Goal: Information Seeking & Learning: Learn about a topic

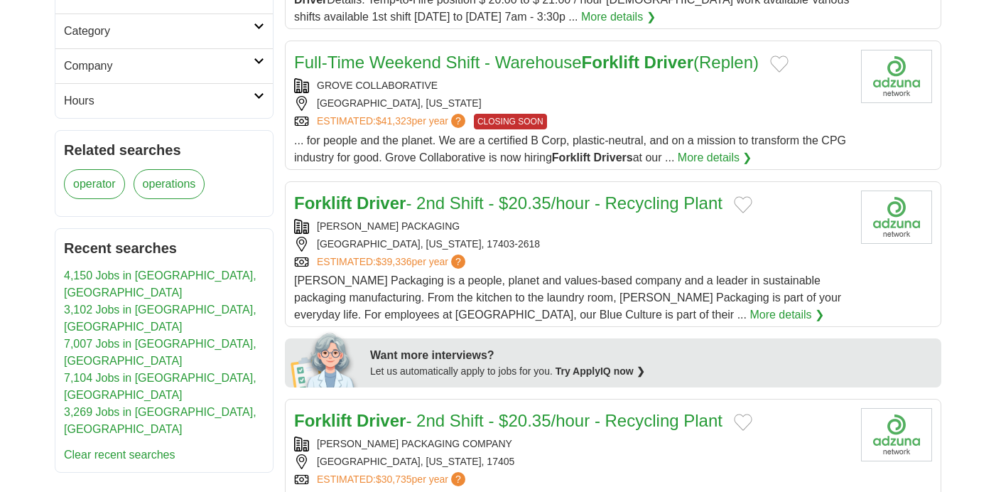
scroll to position [338, 0]
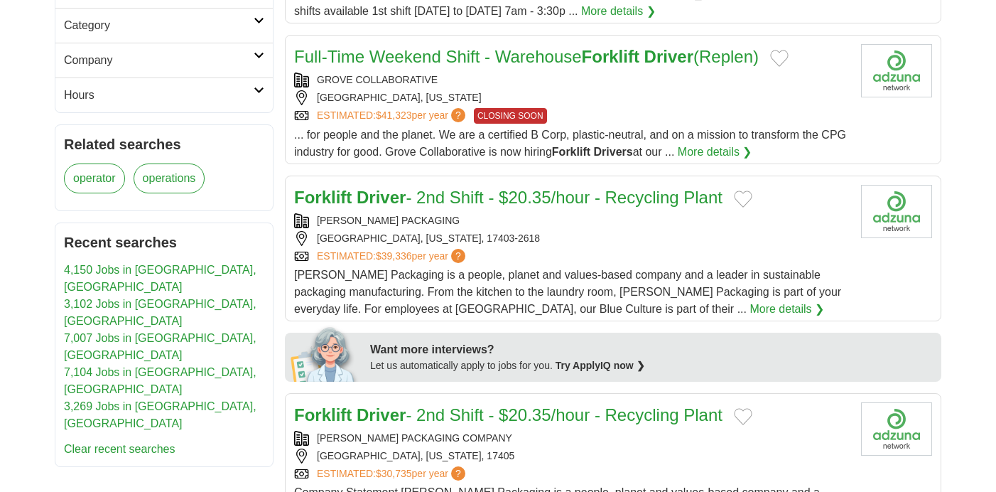
click at [379, 199] on strong "Driver" at bounding box center [381, 197] width 49 height 19
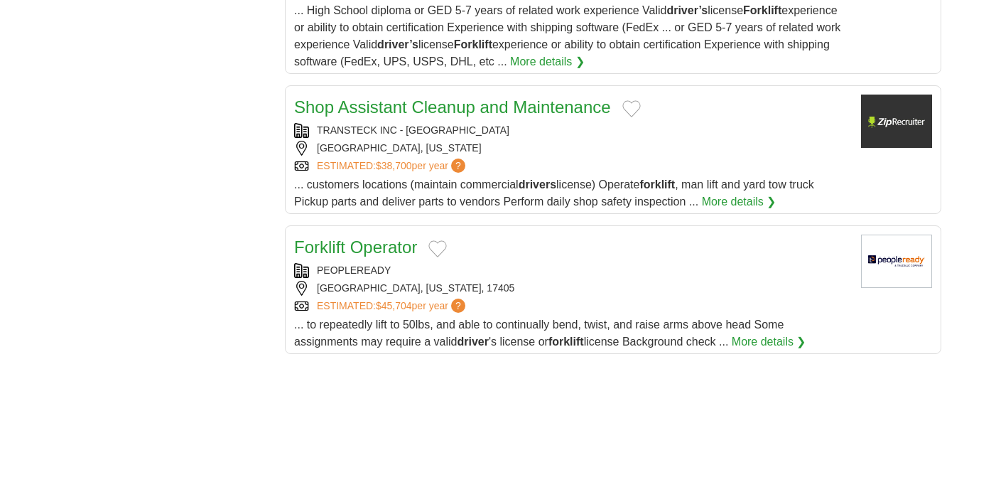
scroll to position [1350, 0]
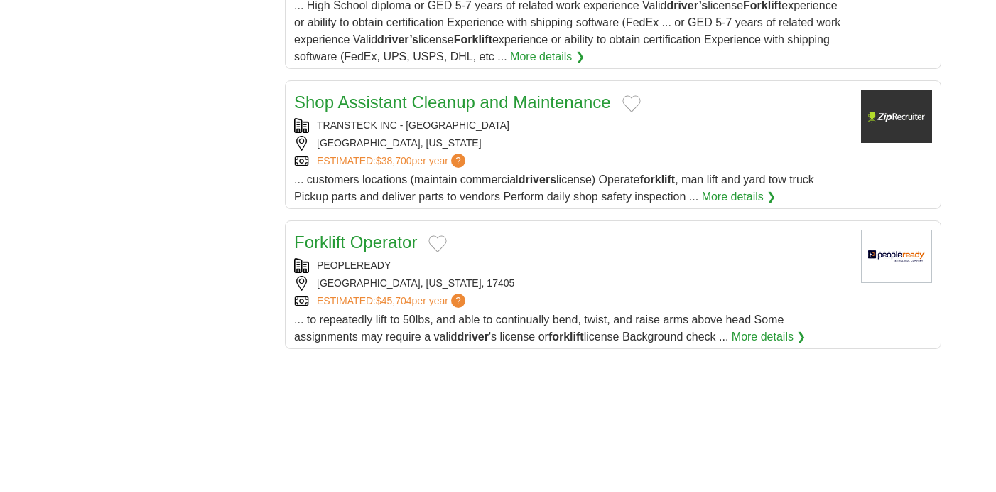
click at [377, 232] on link "Forklift Operator" at bounding box center [355, 241] width 123 height 19
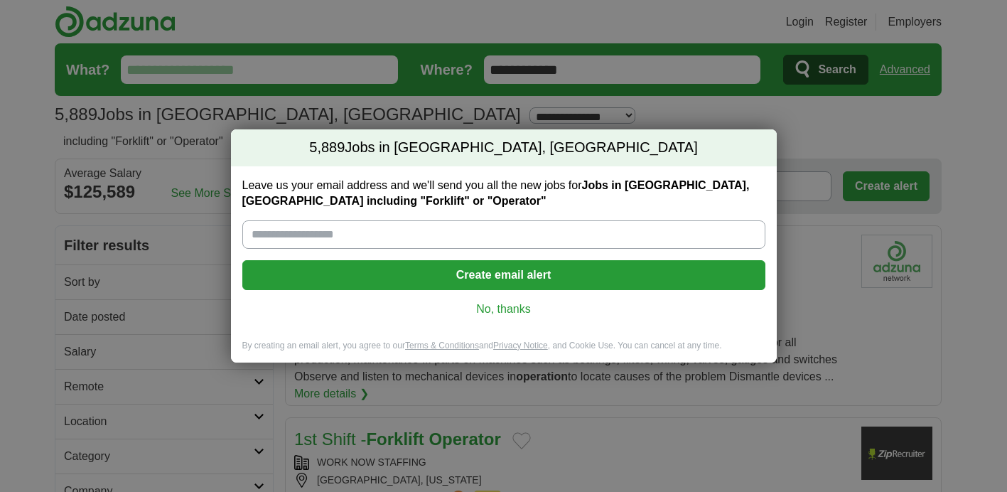
click at [252, 236] on input "Leave us your email address and we'll send you all the new jobs for Jobs in Fay…" at bounding box center [503, 234] width 523 height 28
type input "**********"
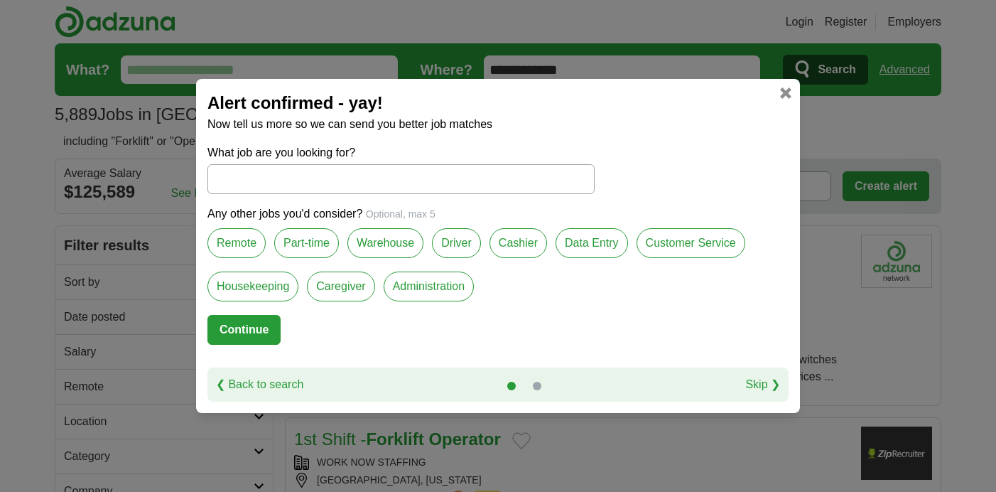
click at [214, 178] on input "What job are you looking for?" at bounding box center [400, 179] width 387 height 30
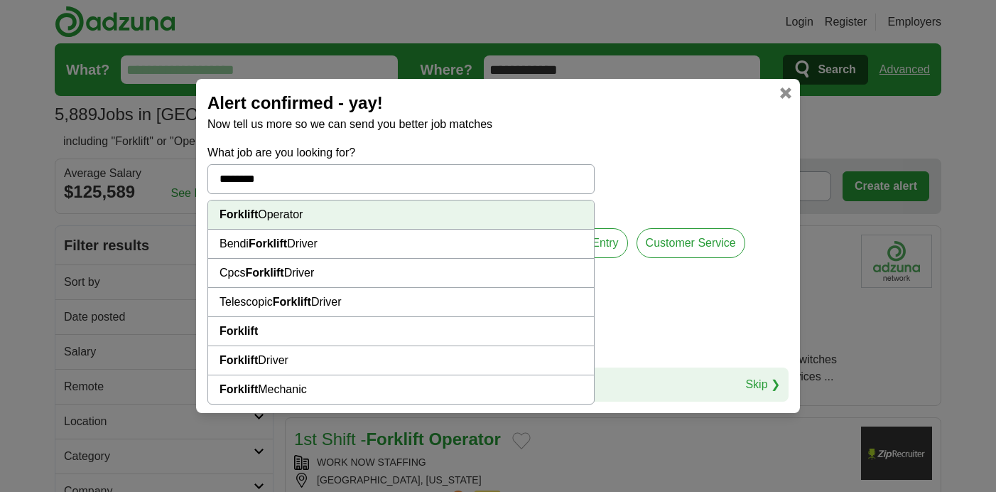
click at [228, 213] on strong "Forklift" at bounding box center [239, 214] width 38 height 12
type input "**********"
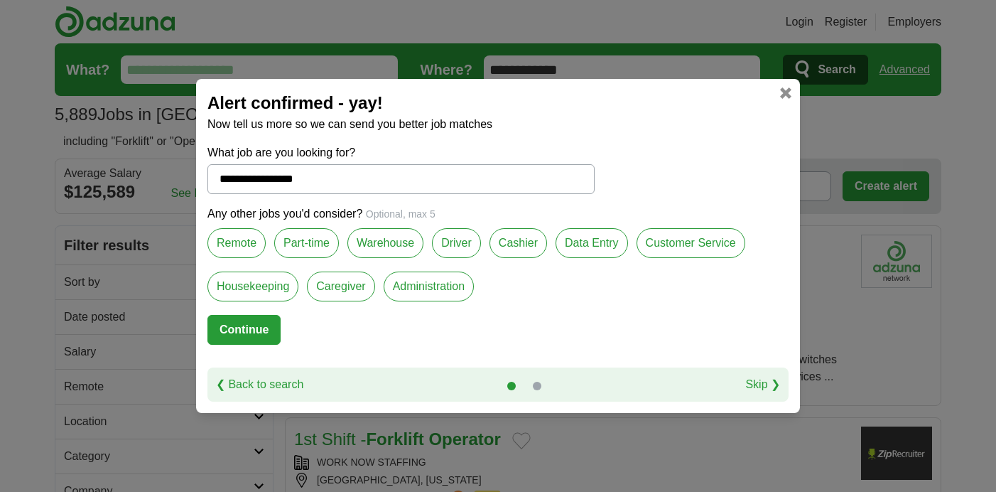
click at [381, 239] on label "Warehouse" at bounding box center [385, 243] width 76 height 30
click at [243, 325] on button "Continue" at bounding box center [243, 330] width 73 height 30
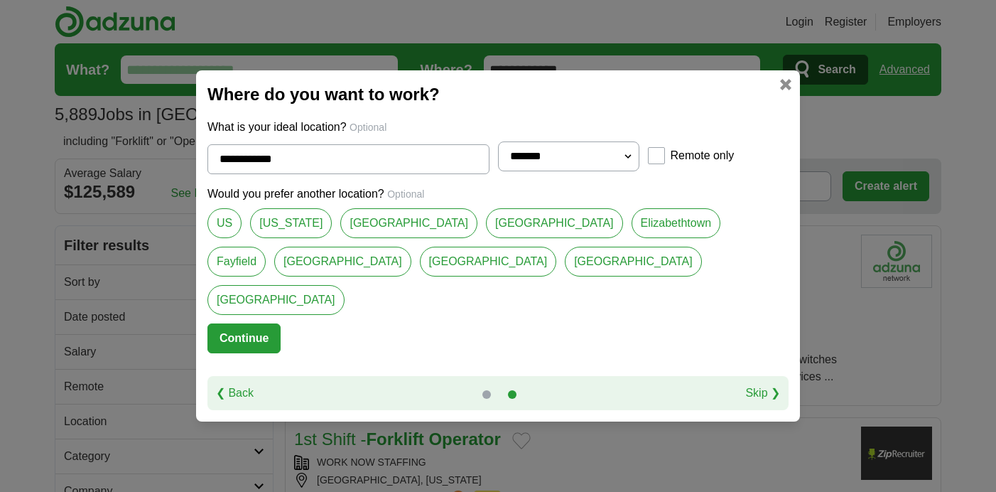
select select "**"
click at [375, 238] on link "[GEOGRAPHIC_DATA]" at bounding box center [408, 223] width 137 height 30
type input "**********"
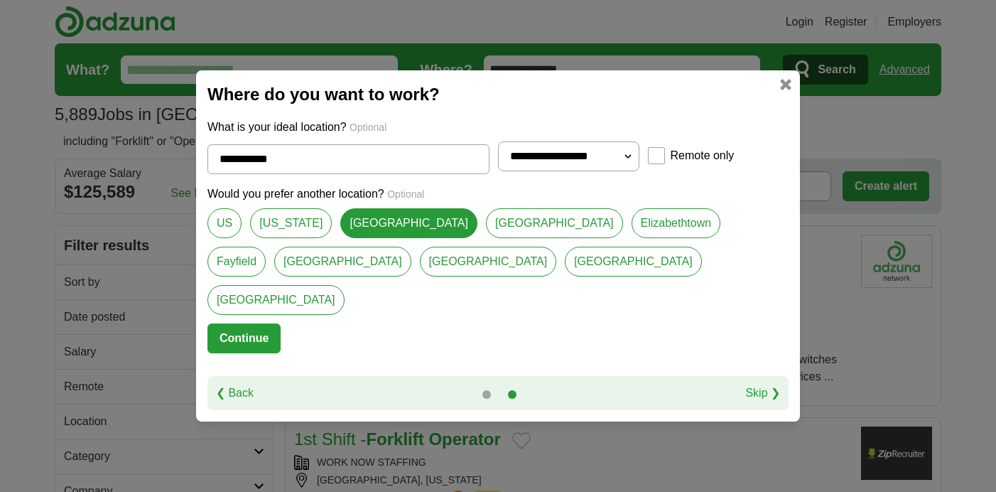
click at [252, 323] on button "Continue" at bounding box center [243, 338] width 73 height 30
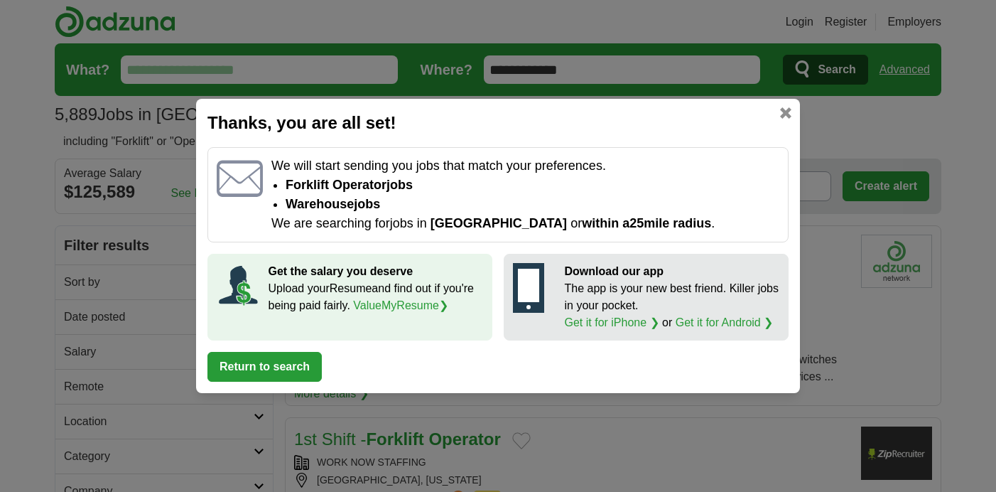
click at [266, 366] on button "Return to search" at bounding box center [264, 367] width 114 height 30
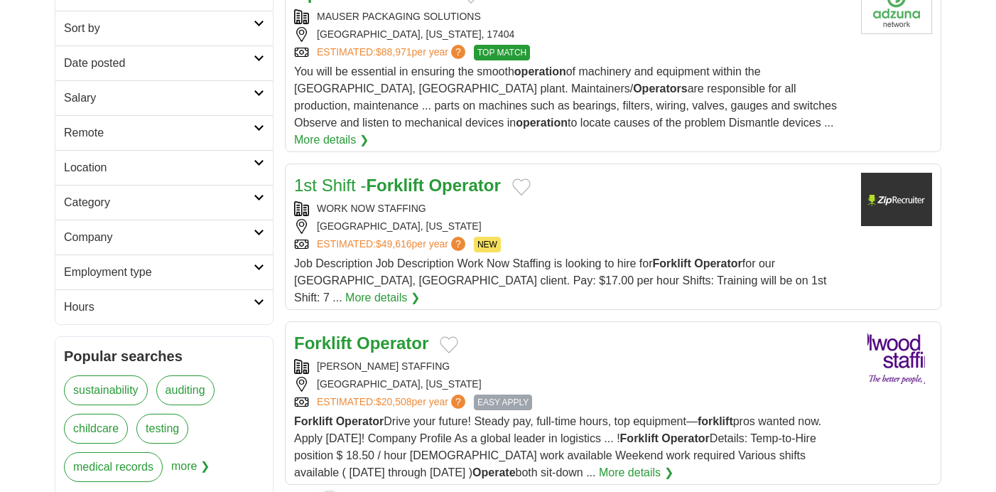
scroll to position [260, 0]
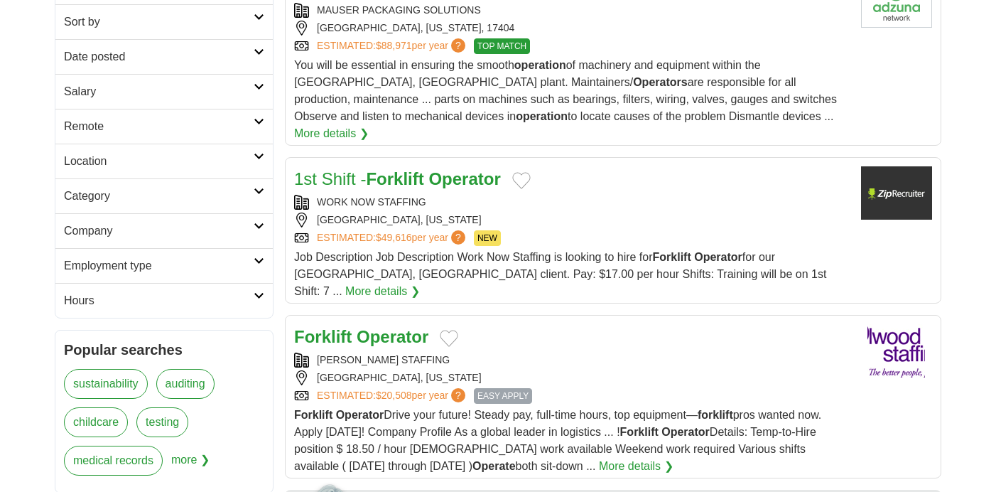
click at [355, 169] on link "1st Shift - Forklift Operator" at bounding box center [397, 178] width 207 height 19
click at [380, 354] on link "[PERSON_NAME] STAFFING" at bounding box center [383, 359] width 133 height 11
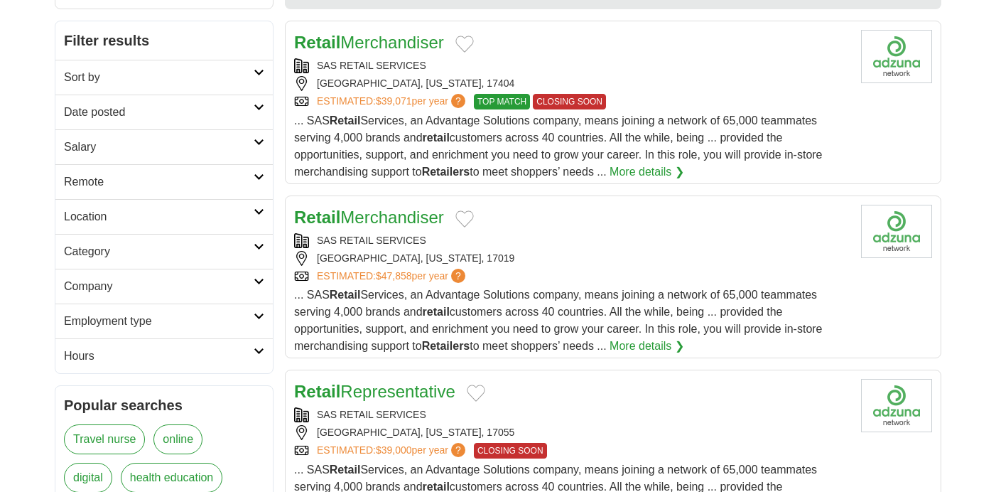
scroll to position [204, 0]
click at [363, 41] on link "Retail Merchandiser" at bounding box center [369, 42] width 150 height 19
